Goal: Task Accomplishment & Management: Use online tool/utility

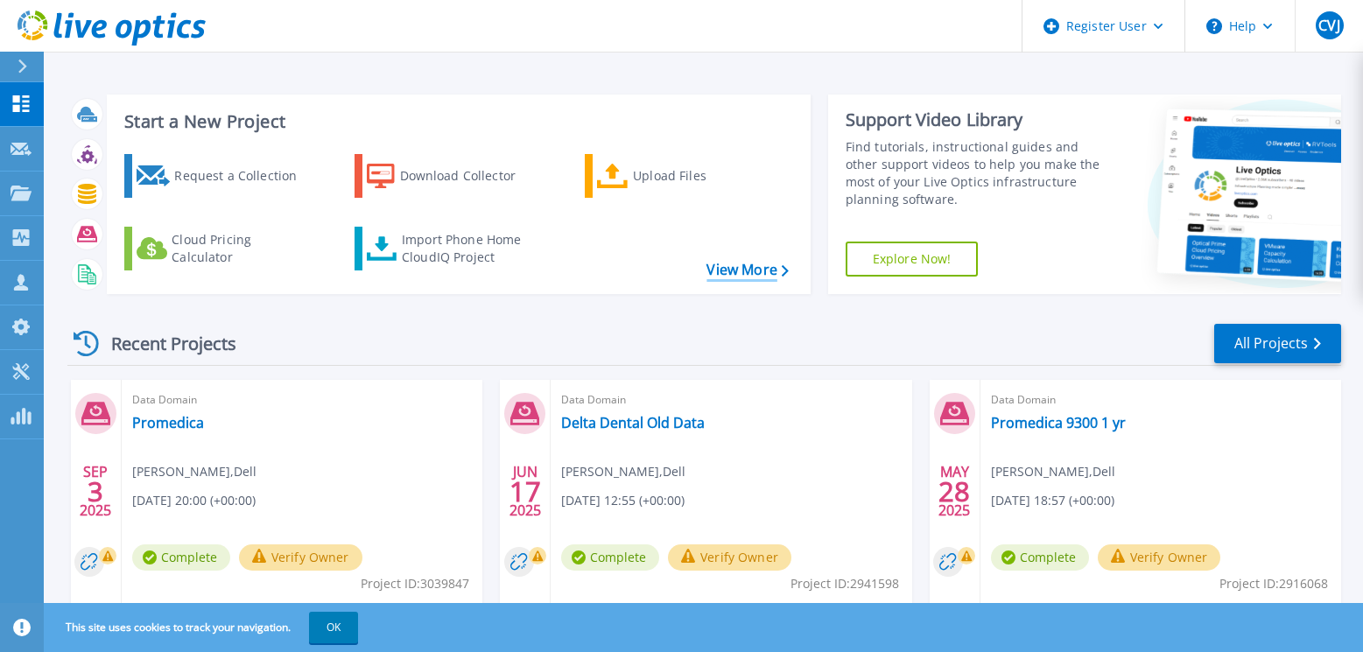
click at [747, 269] on link "View More" at bounding box center [746, 270] width 81 height 17
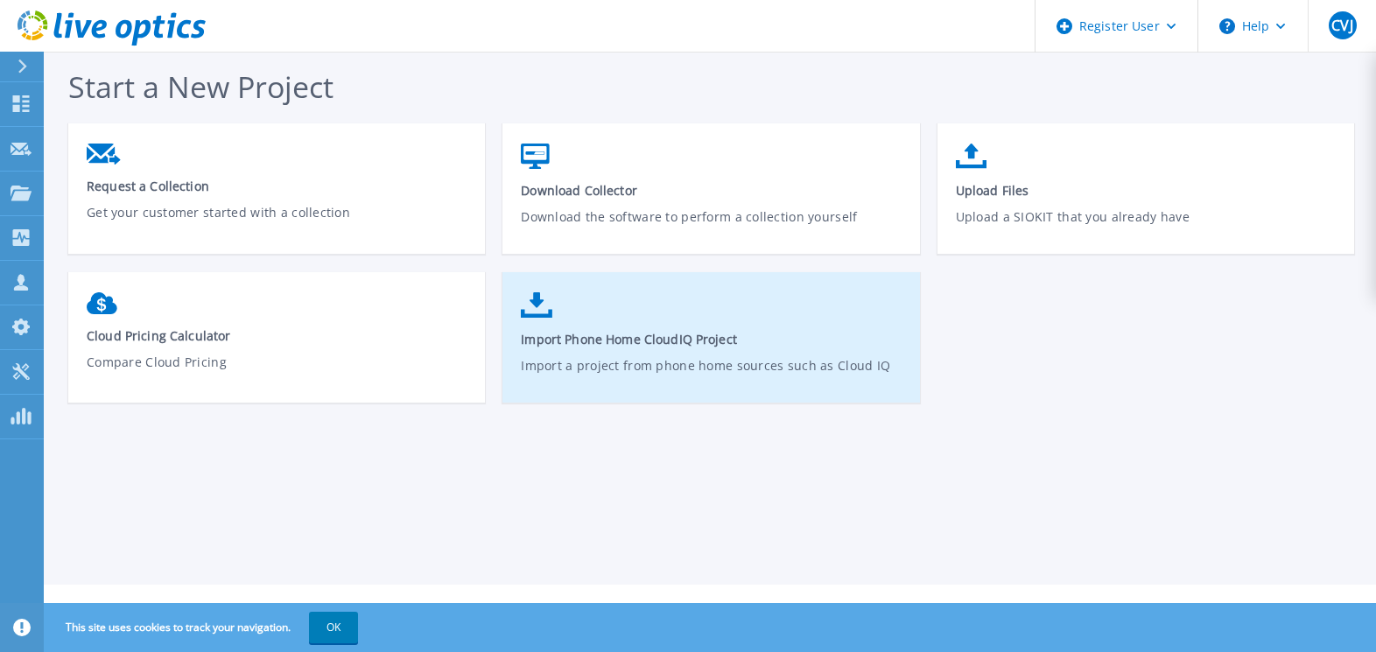
click at [627, 348] on span "Import Phone Home CloudIQ Project" at bounding box center [711, 339] width 381 height 17
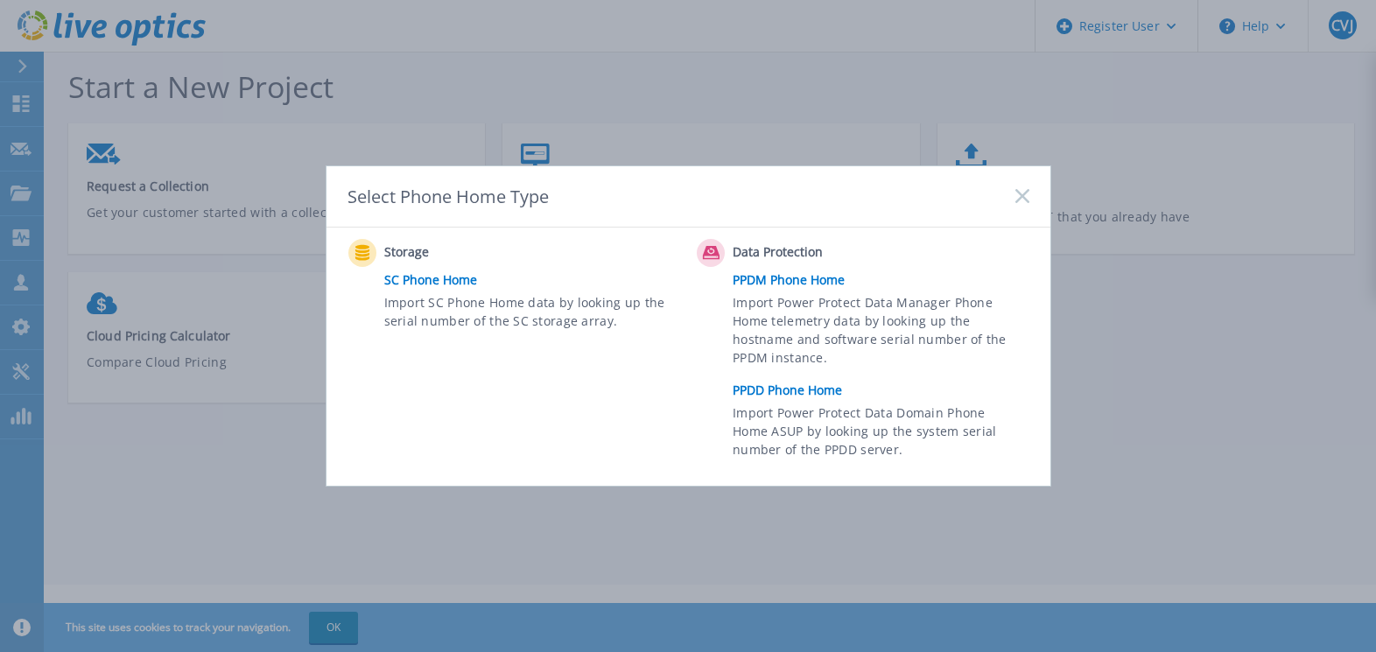
click at [1027, 194] on icon at bounding box center [1022, 196] width 14 height 14
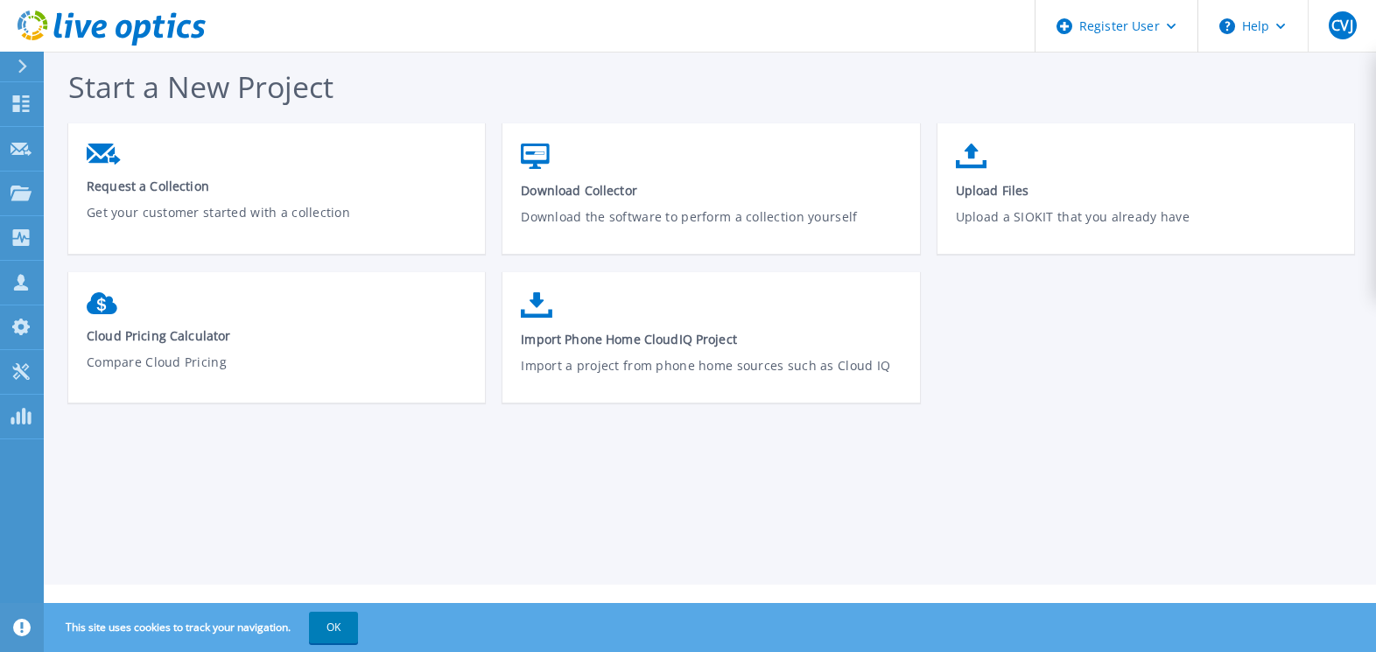
click at [23, 67] on icon at bounding box center [23, 67] width 10 height 14
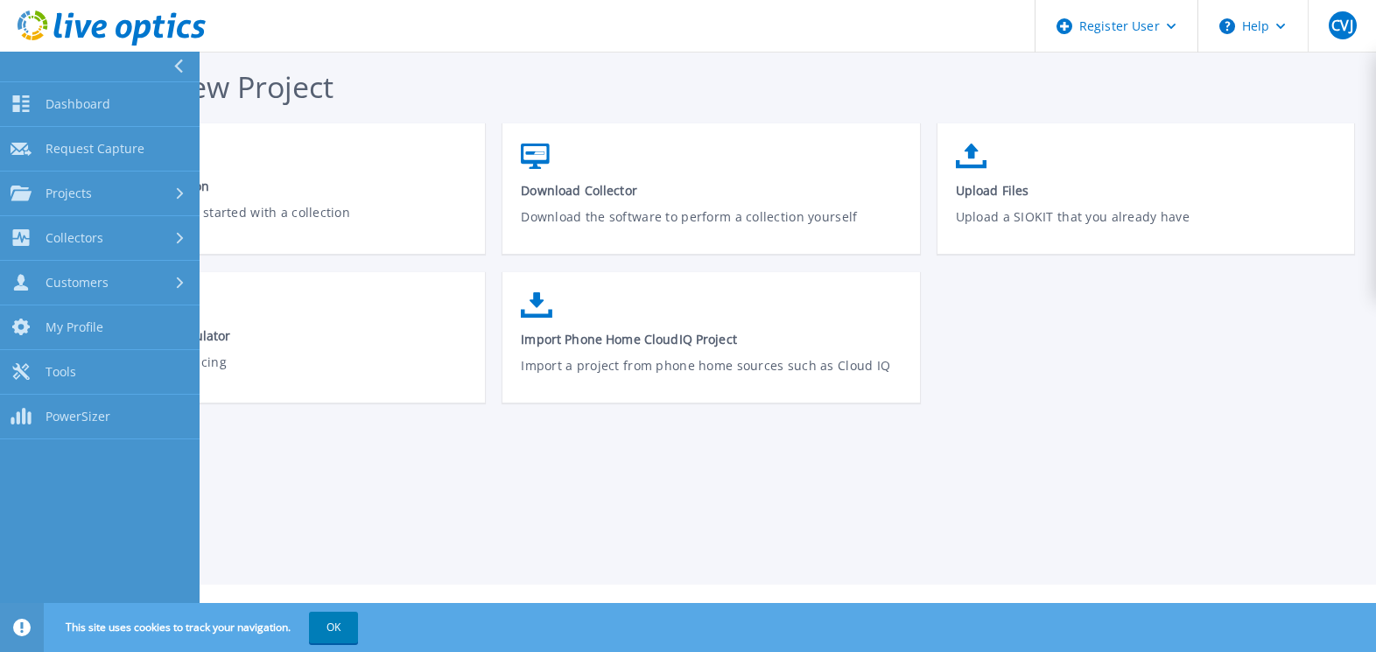
click at [183, 61] on icon at bounding box center [178, 67] width 10 height 14
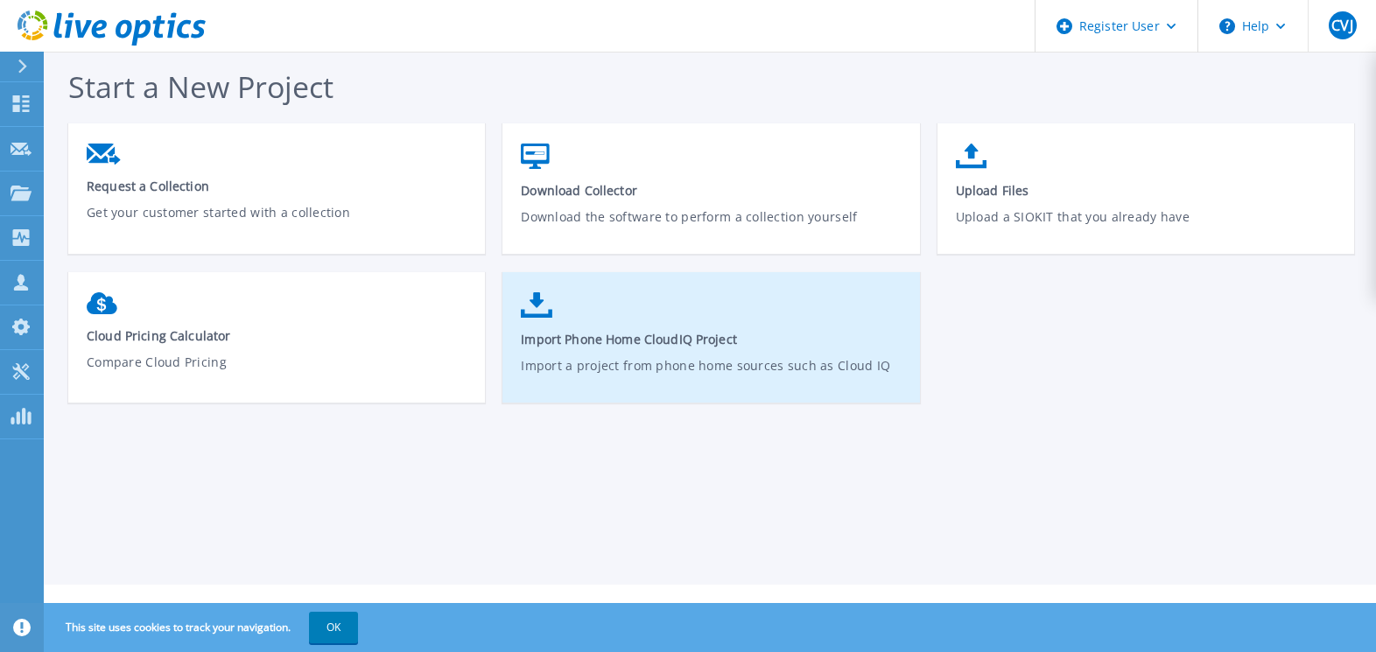
click at [570, 314] on link "Import Phone Home CloudIQ Project Import a project from phone home sources such…" at bounding box center [710, 346] width 417 height 125
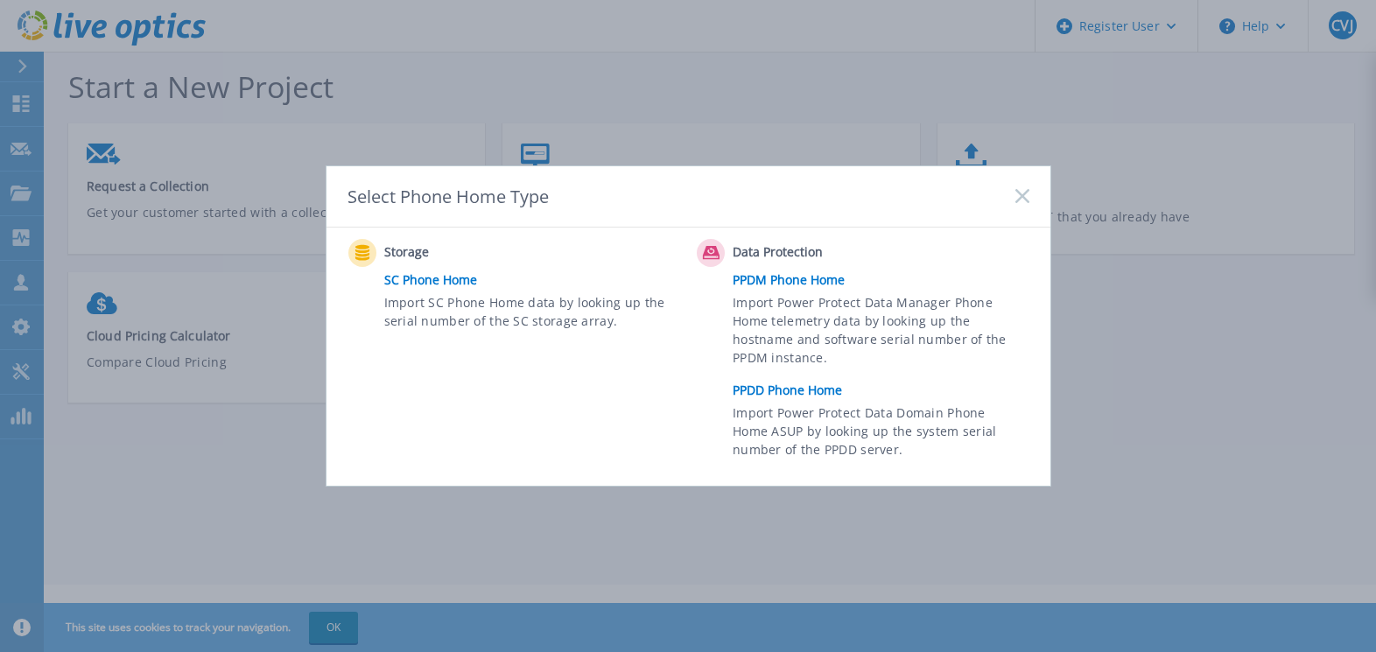
click at [1023, 200] on icon at bounding box center [1022, 196] width 14 height 14
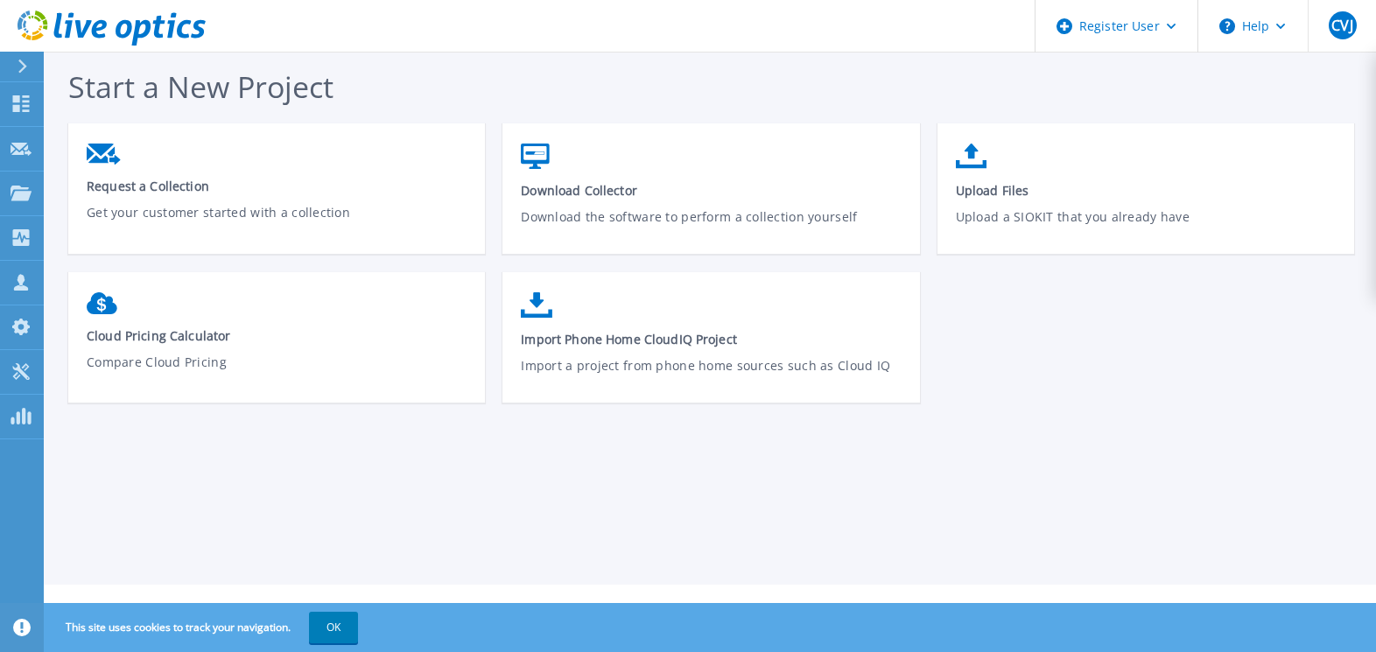
click at [20, 68] on icon at bounding box center [23, 67] width 10 height 14
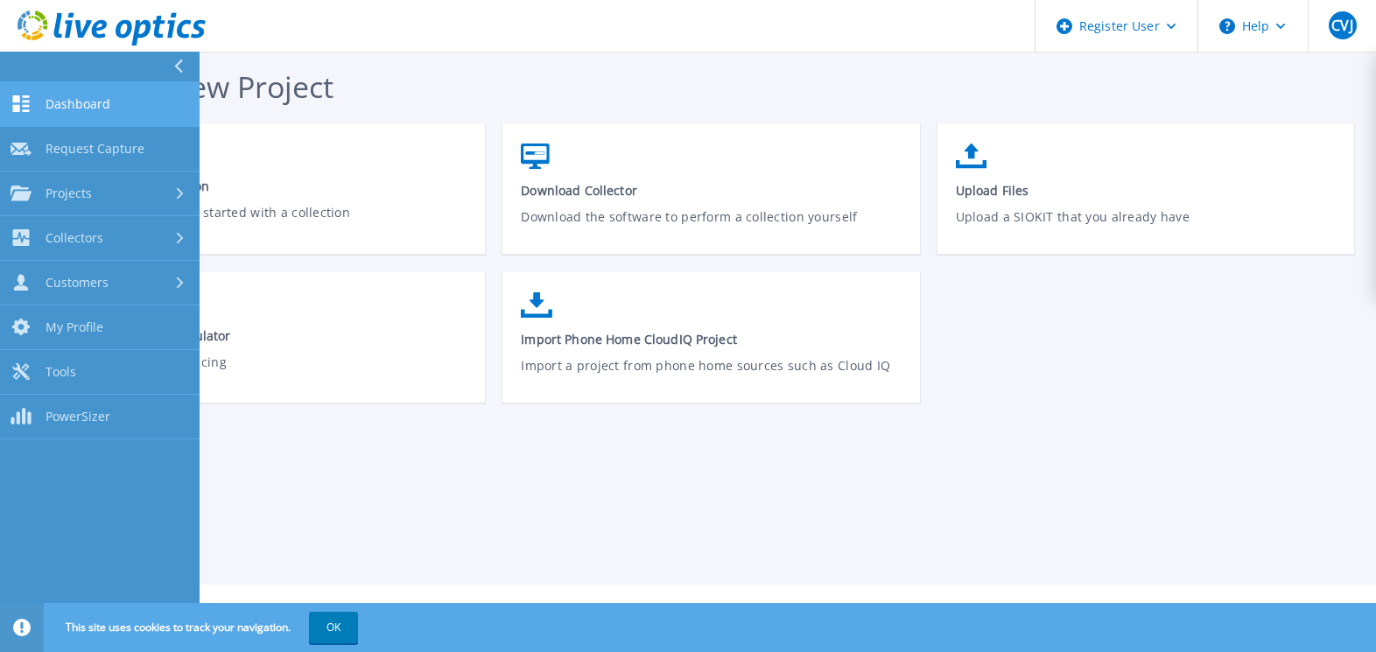
click at [90, 111] on span "Dashboard" at bounding box center [78, 104] width 65 height 16
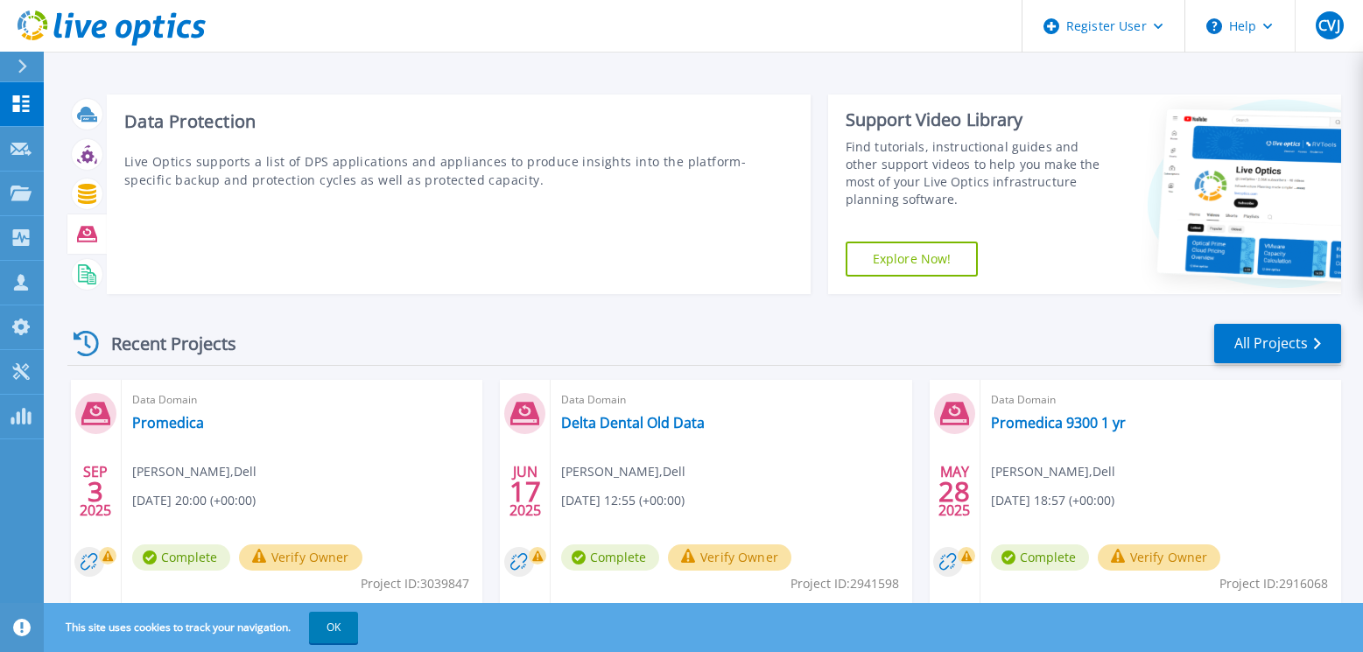
click at [83, 235] on icon at bounding box center [87, 234] width 20 height 16
click at [86, 235] on icon at bounding box center [87, 234] width 20 height 20
click at [95, 231] on icon at bounding box center [87, 234] width 20 height 20
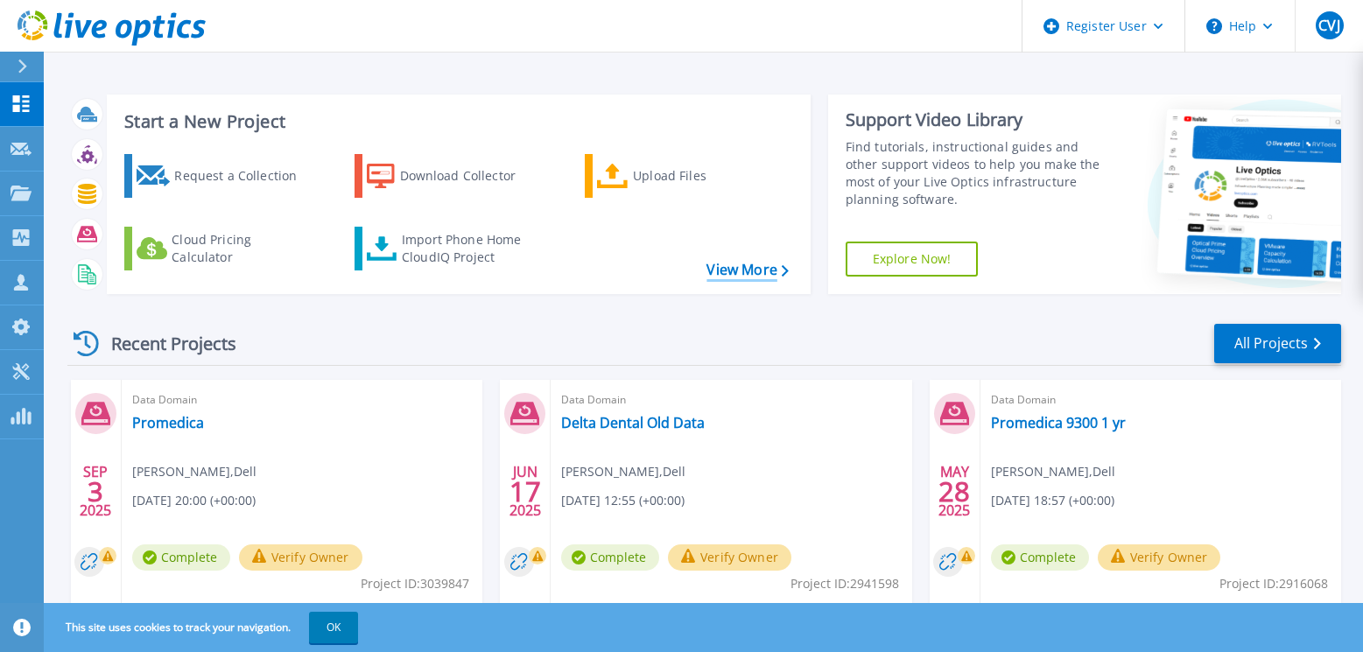
click at [708, 262] on link "View More" at bounding box center [746, 270] width 81 height 17
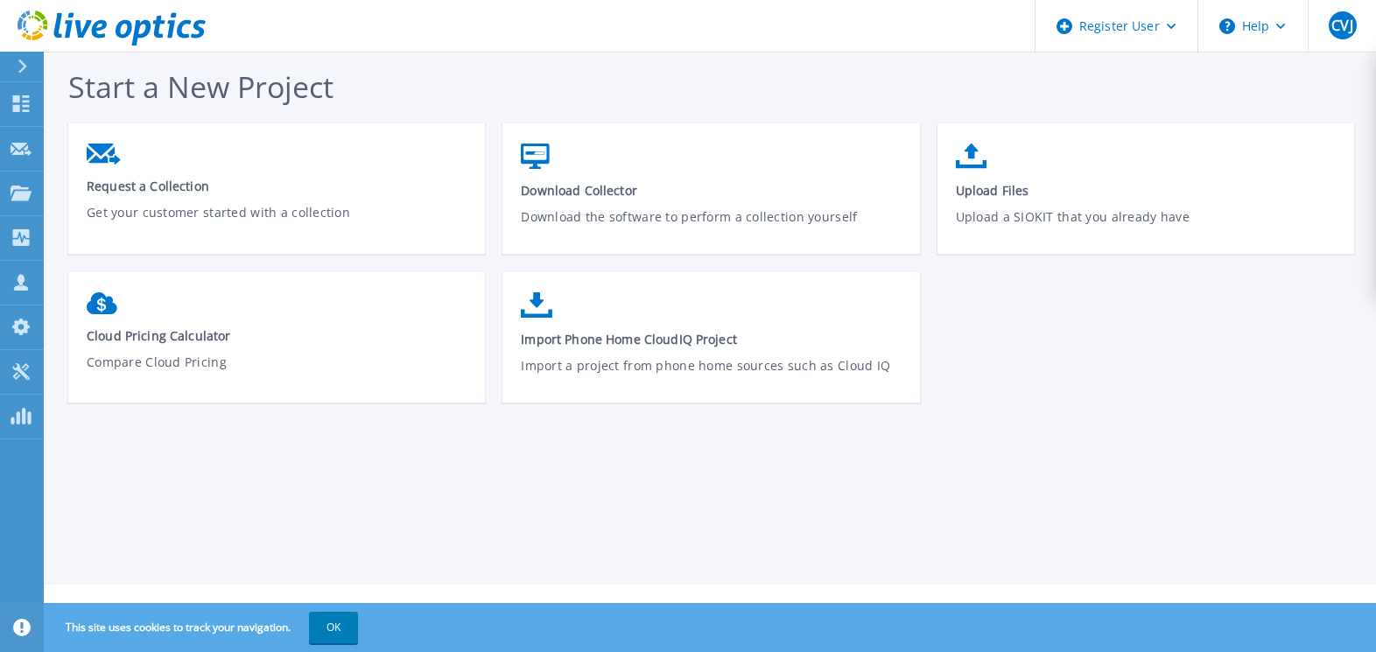
click at [494, 599] on footer "Privacy Policy Cookies Ads & Email Telemetry EULA Support Version: 26.3.10.1 © …" at bounding box center [709, 611] width 1334 height 53
